Goal: Task Accomplishment & Management: Complete application form

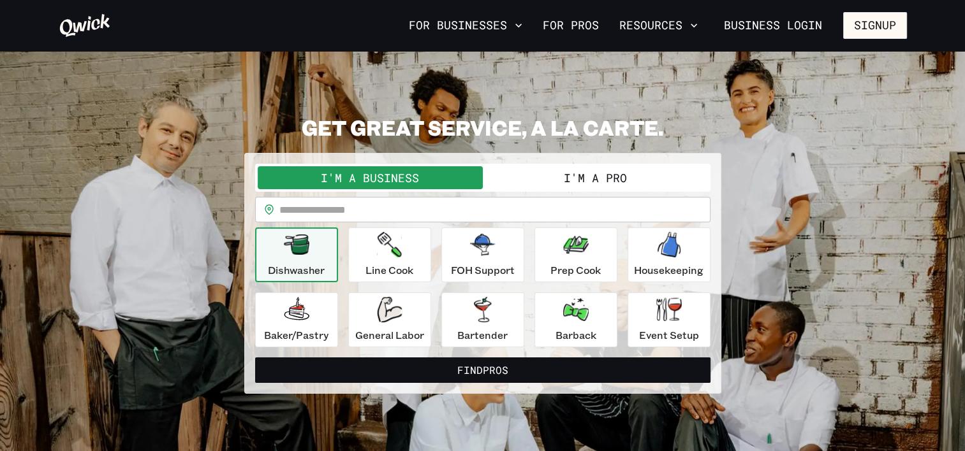
click at [575, 175] on button "I'm a Pro" at bounding box center [595, 177] width 225 height 23
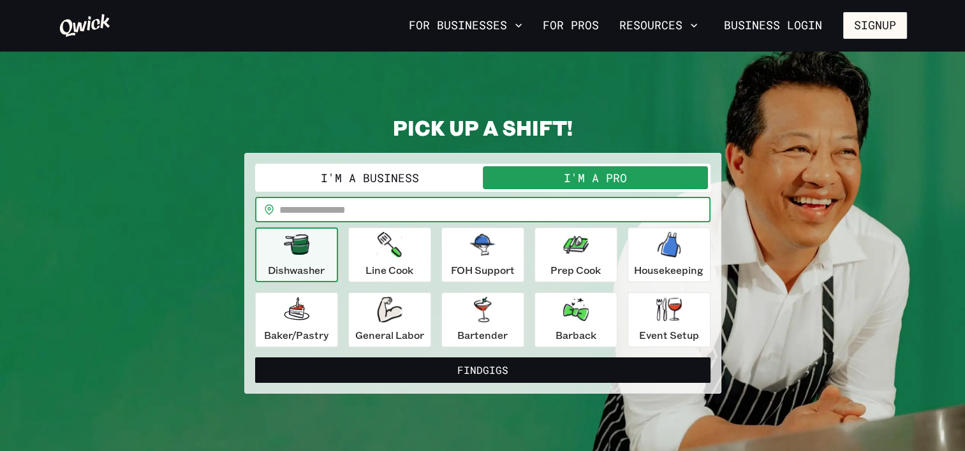
click at [423, 217] on input "text" at bounding box center [494, 210] width 431 height 26
type input "*****"
click at [255, 358] on button "Find Gigs" at bounding box center [482, 371] width 455 height 26
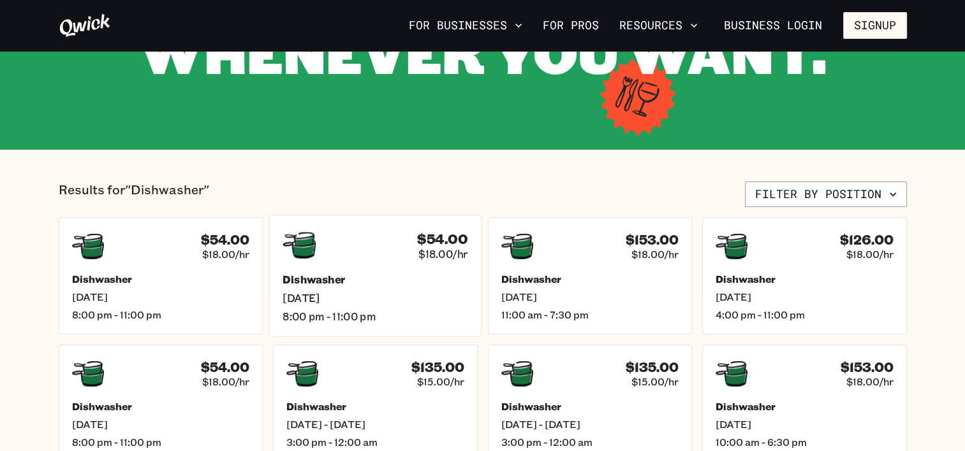
scroll to position [319, 0]
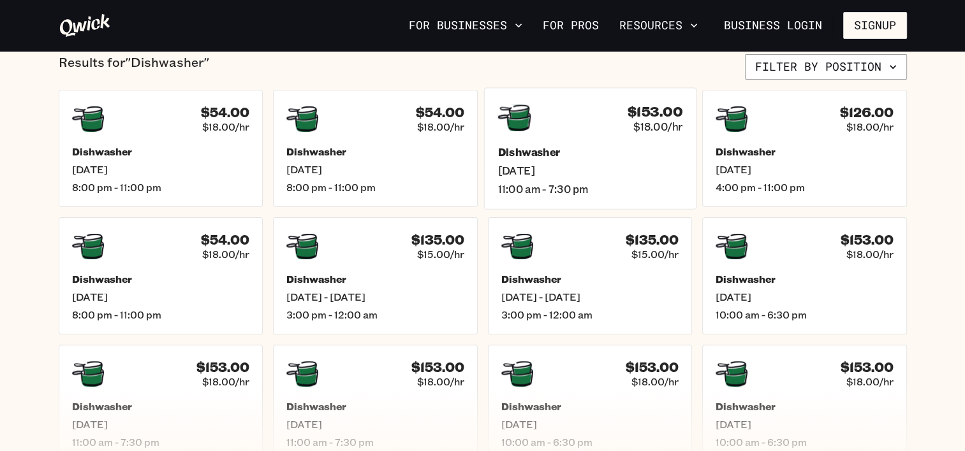
click at [571, 182] on span "11:00 am - 7:30 pm" at bounding box center [589, 188] width 185 height 13
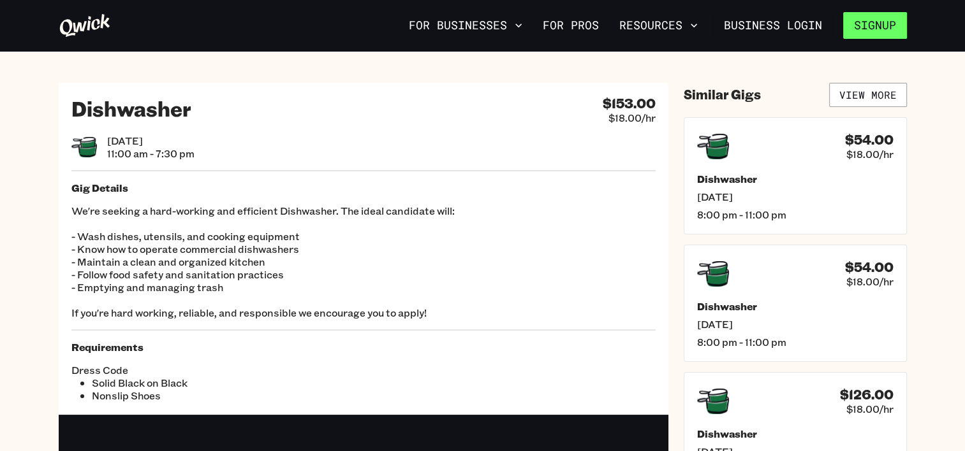
click at [900, 22] on button "Signup" at bounding box center [875, 25] width 64 height 27
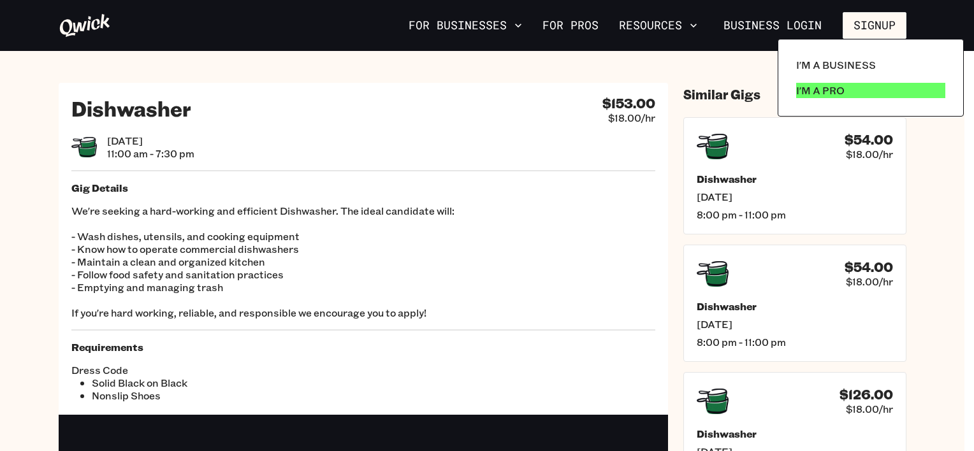
click at [843, 86] on p "I'm a Pro" at bounding box center [820, 90] width 48 height 15
